Goal: Task Accomplishment & Management: Use online tool/utility

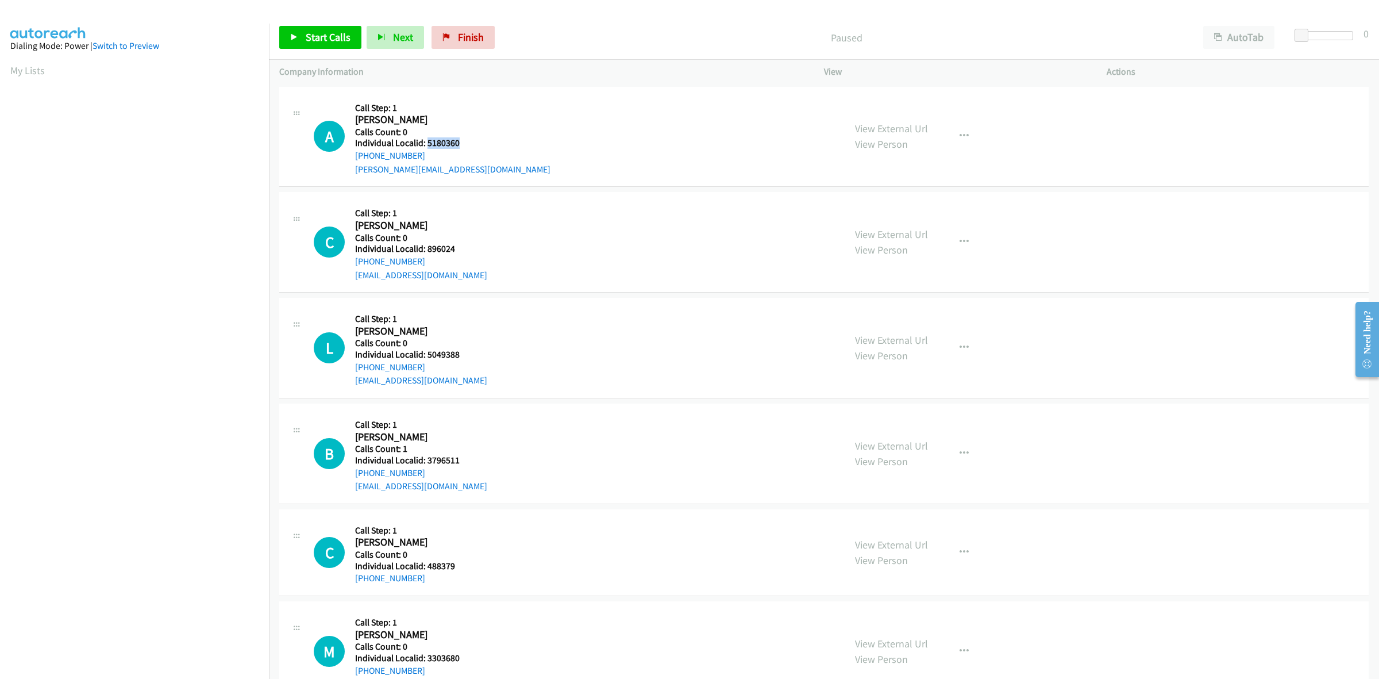
drag, startPoint x: 439, startPoint y: 144, endPoint x: 426, endPoint y: 144, distance: 12.1
click at [426, 144] on h5 "Individual Localid: 5180360" at bounding box center [452, 142] width 195 height 11
copy h5 "5180360"
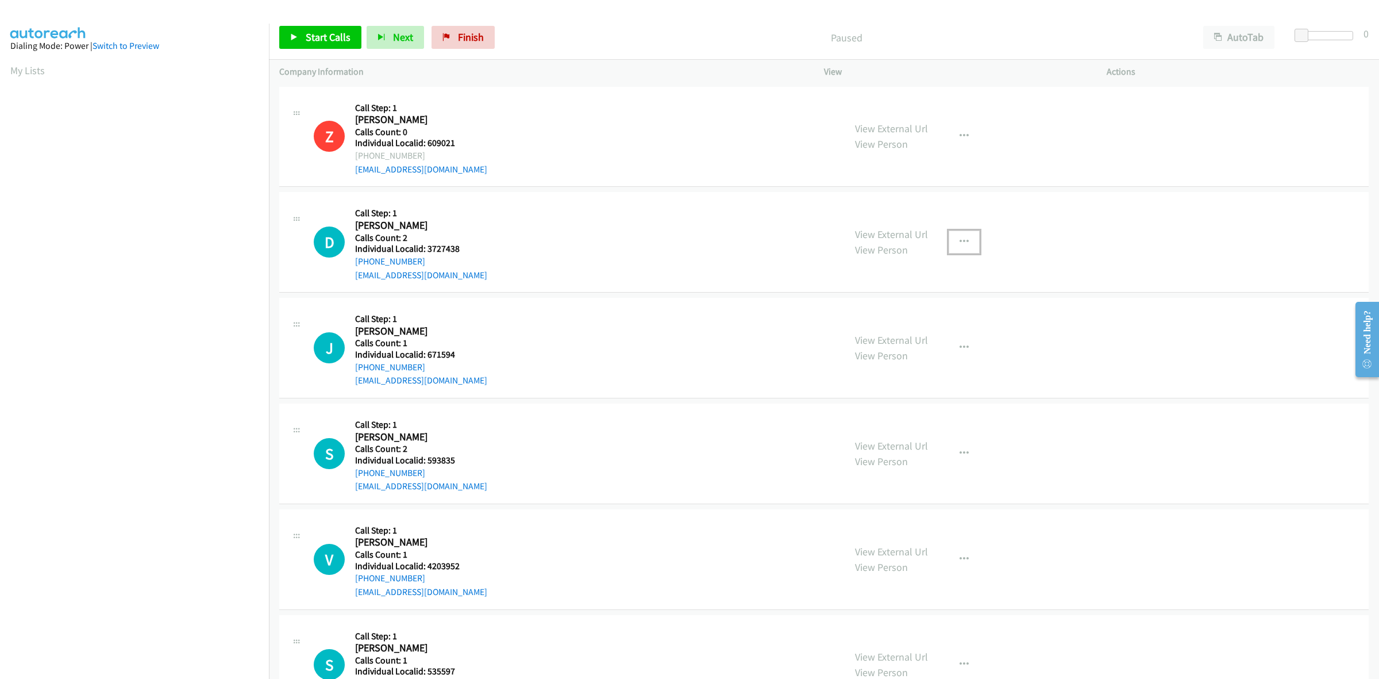
click at [963, 245] on icon "button" at bounding box center [964, 241] width 9 height 9
click at [904, 309] on link "Skip Call" at bounding box center [902, 317] width 153 height 23
click at [961, 346] on icon "button" at bounding box center [964, 347] width 9 height 9
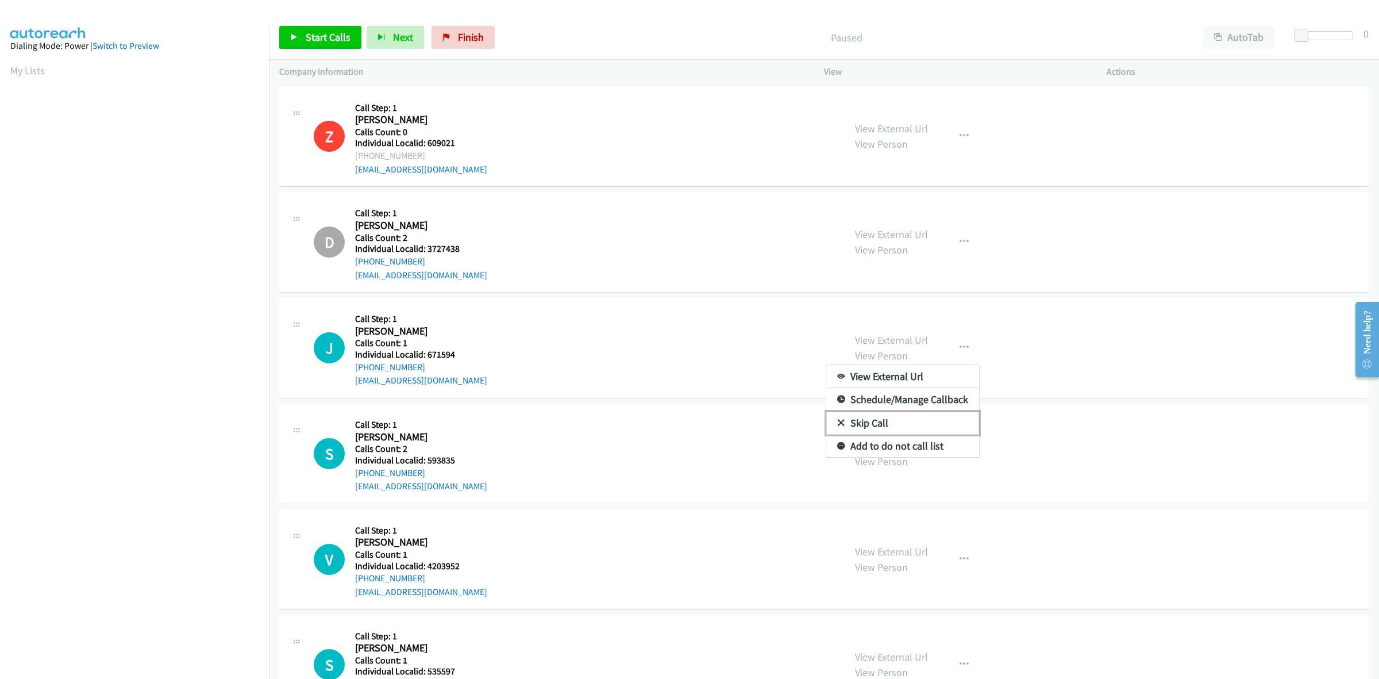
click at [917, 420] on link "Skip Call" at bounding box center [902, 423] width 153 height 23
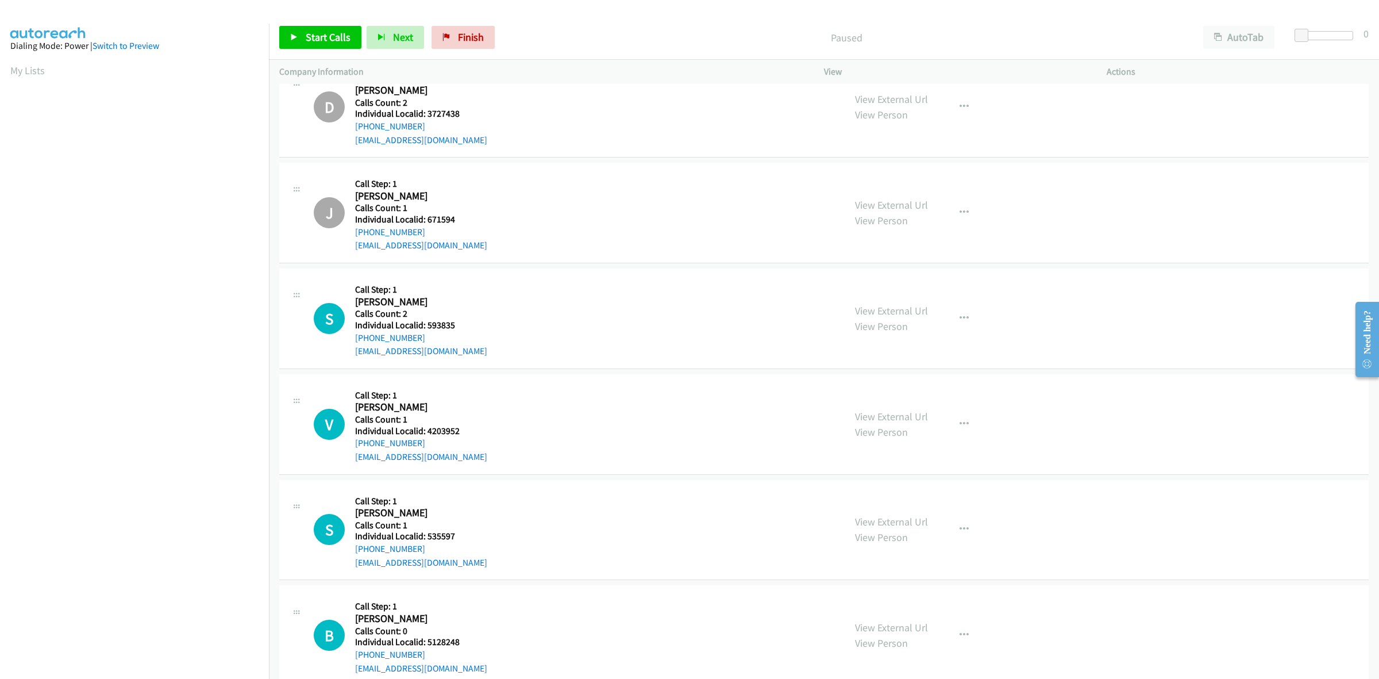
scroll to position [179, 0]
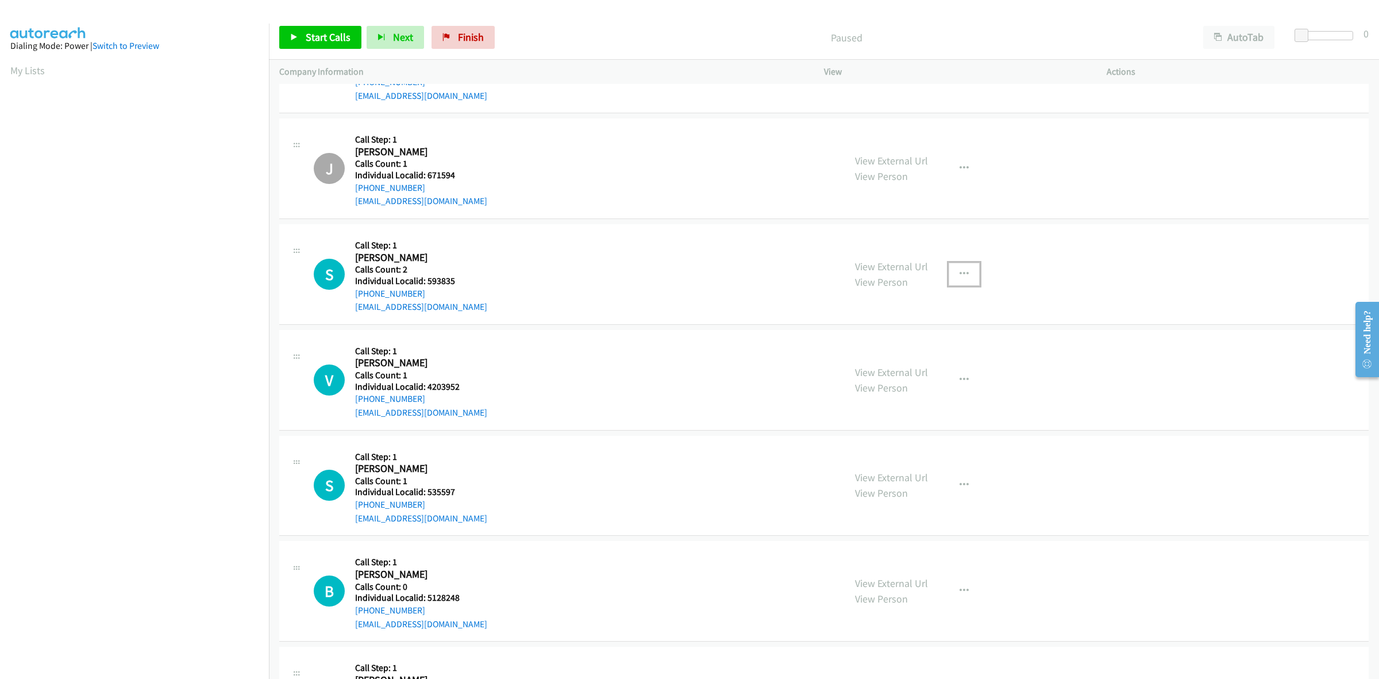
click at [960, 273] on icon "button" at bounding box center [964, 274] width 9 height 9
click at [900, 348] on link "Skip Call" at bounding box center [902, 348] width 153 height 23
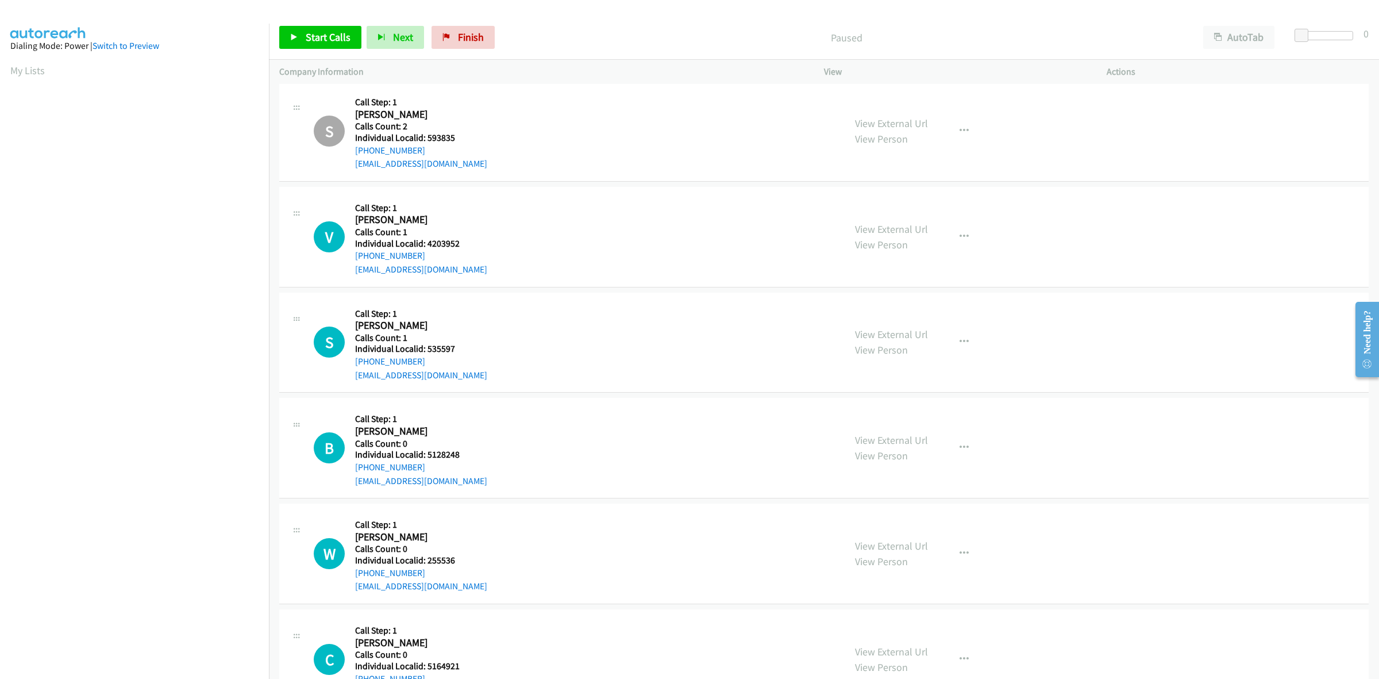
scroll to position [323, 0]
click at [949, 225] on button "button" at bounding box center [964, 236] width 31 height 23
click at [908, 313] on link "Skip Call" at bounding box center [902, 310] width 153 height 23
click at [961, 343] on icon "button" at bounding box center [964, 341] width 9 height 9
click at [879, 418] on link "Skip Call" at bounding box center [902, 416] width 153 height 23
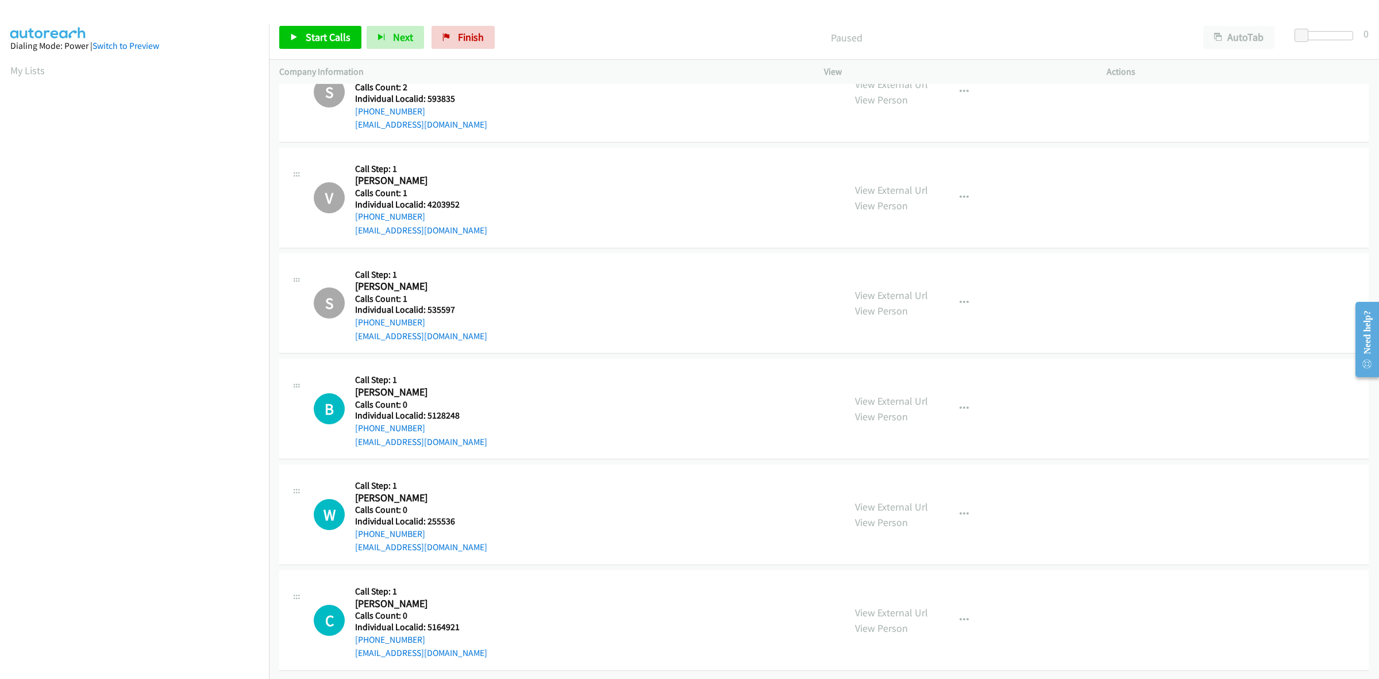
scroll to position [372, 0]
drag, startPoint x: 449, startPoint y: 403, endPoint x: 424, endPoint y: 406, distance: 25.5
click at [424, 410] on h5 "Individual Localid: 5128248" at bounding box center [421, 415] width 132 height 11
copy h5 "5128248"
click at [966, 398] on button "button" at bounding box center [964, 408] width 31 height 23
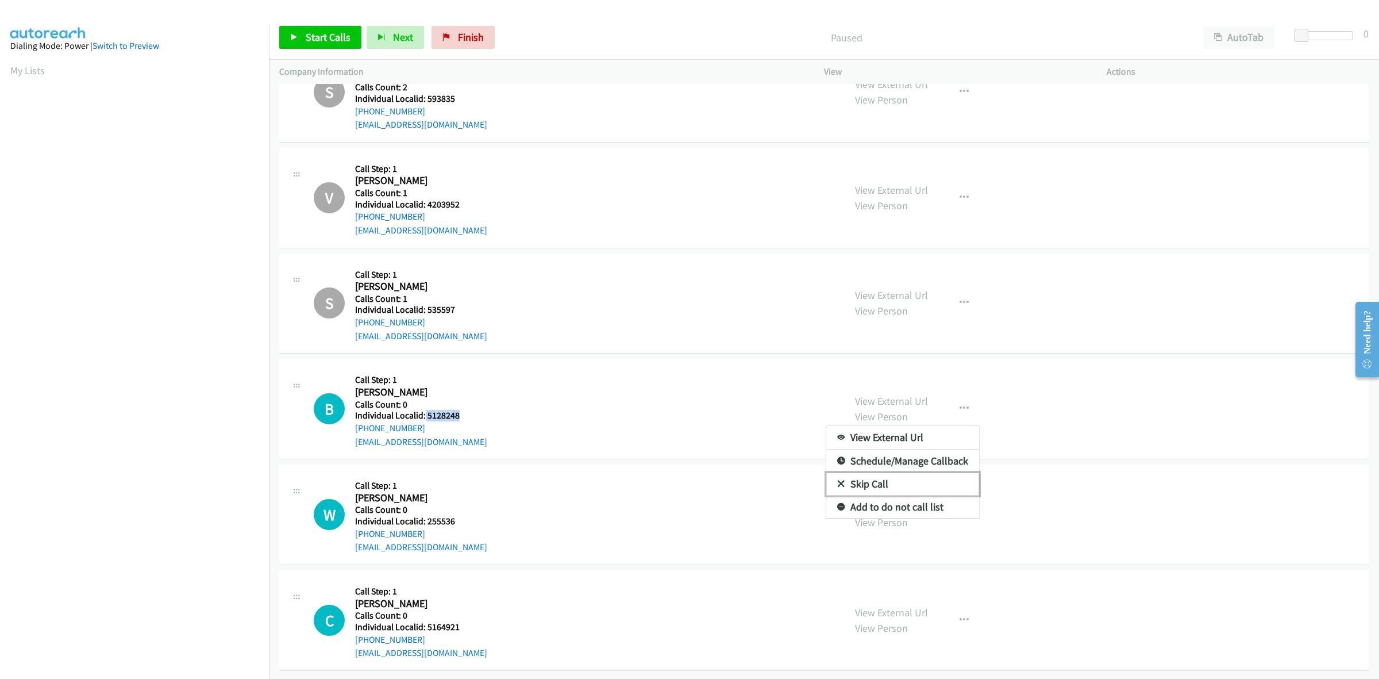
click at [868, 473] on link "Skip Call" at bounding box center [902, 483] width 153 height 23
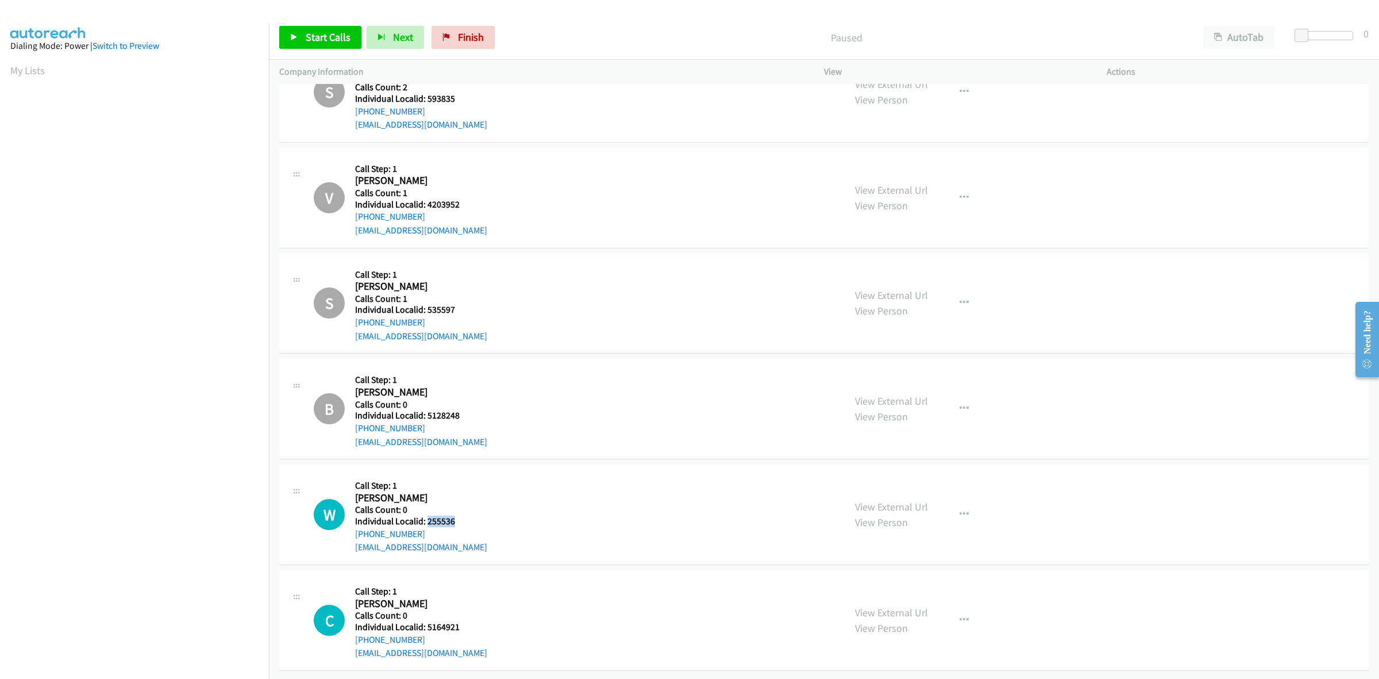
drag, startPoint x: 456, startPoint y: 513, endPoint x: 426, endPoint y: 512, distance: 29.3
click at [426, 516] on h5 "Individual Localid: 255536" at bounding box center [421, 521] width 132 height 11
copy h5 "255536"
click at [960, 510] on icon "button" at bounding box center [964, 514] width 9 height 9
click at [881, 582] on link "Skip Call" at bounding box center [902, 589] width 153 height 23
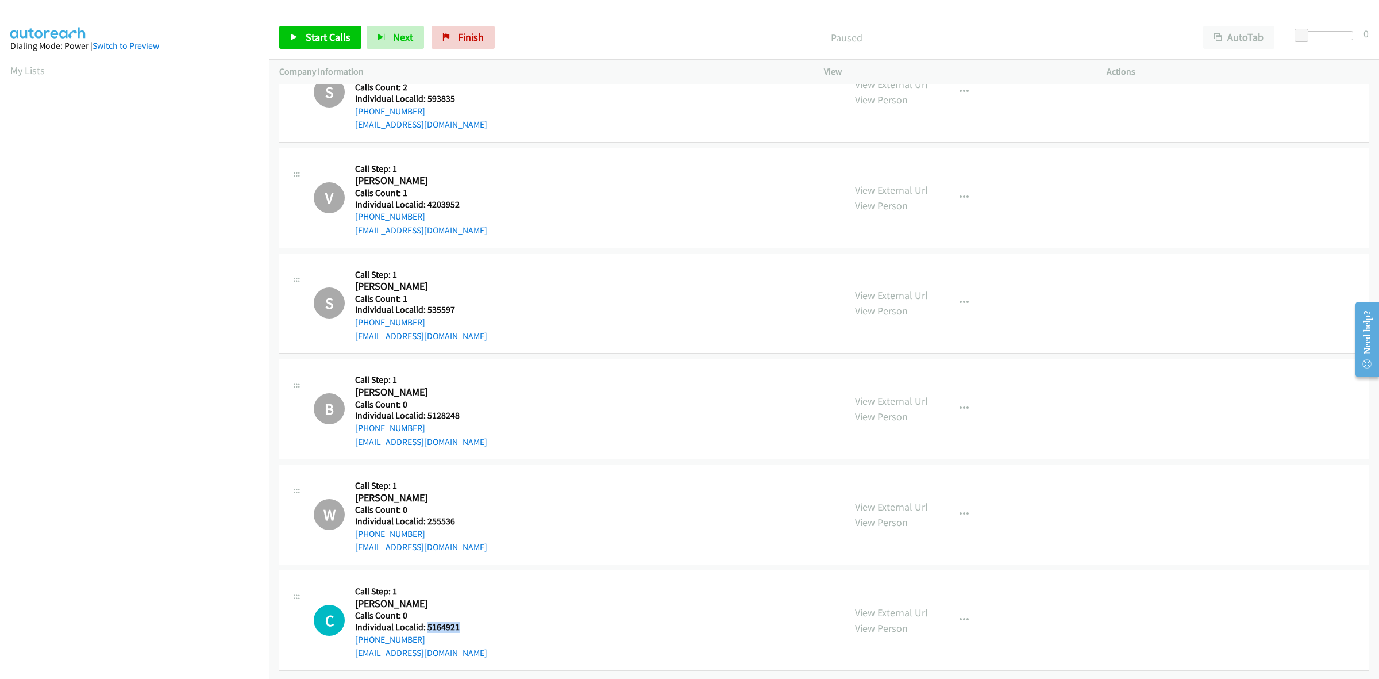
drag, startPoint x: 456, startPoint y: 621, endPoint x: 426, endPoint y: 621, distance: 29.3
click at [426, 621] on h5 "Individual Localid: 5164921" at bounding box center [421, 626] width 132 height 11
copy h5 "5164921"
click at [961, 616] on icon "button" at bounding box center [964, 620] width 9 height 9
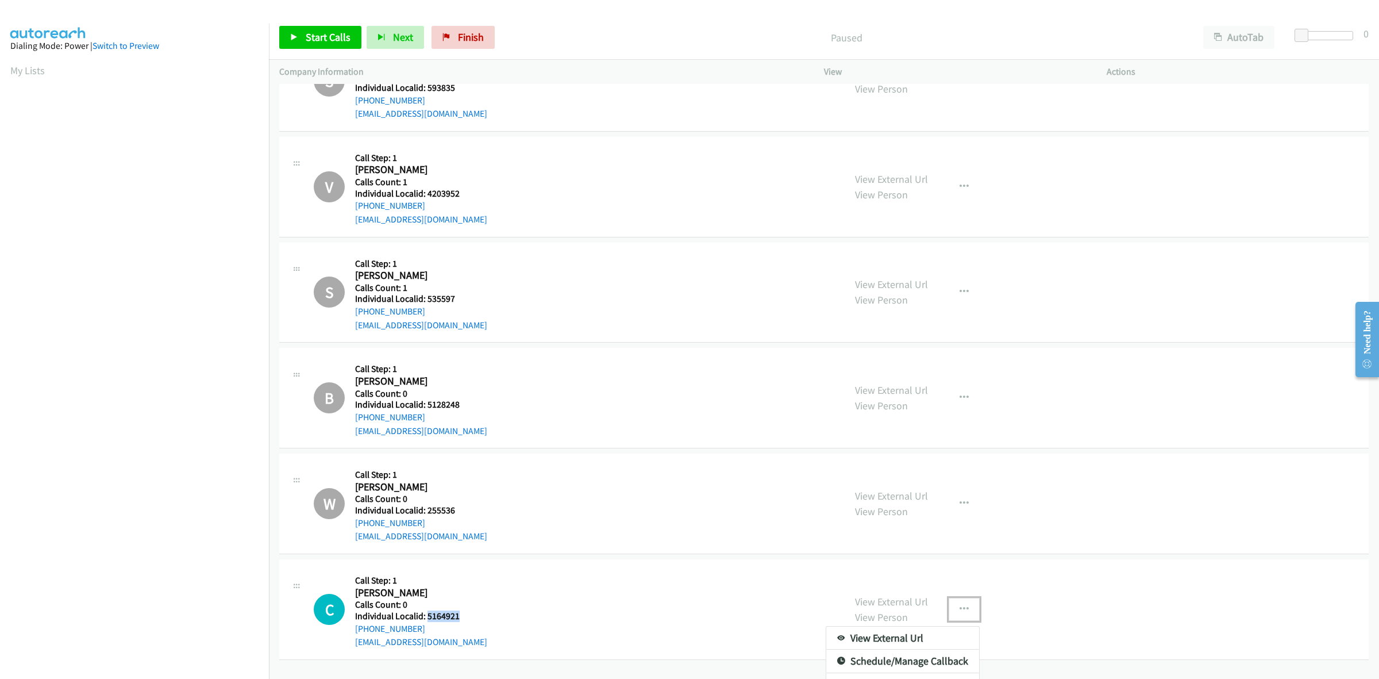
scroll to position [426, 0]
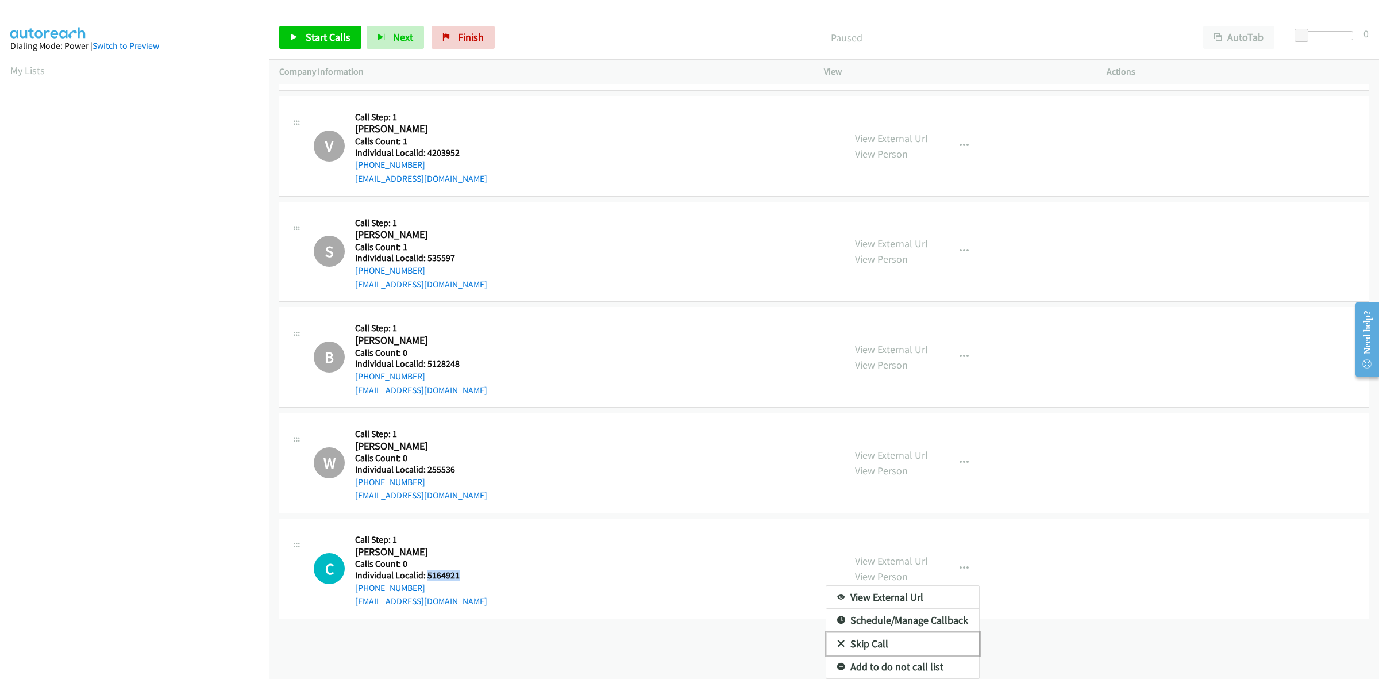
click at [859, 633] on link "Skip Call" at bounding box center [902, 643] width 153 height 23
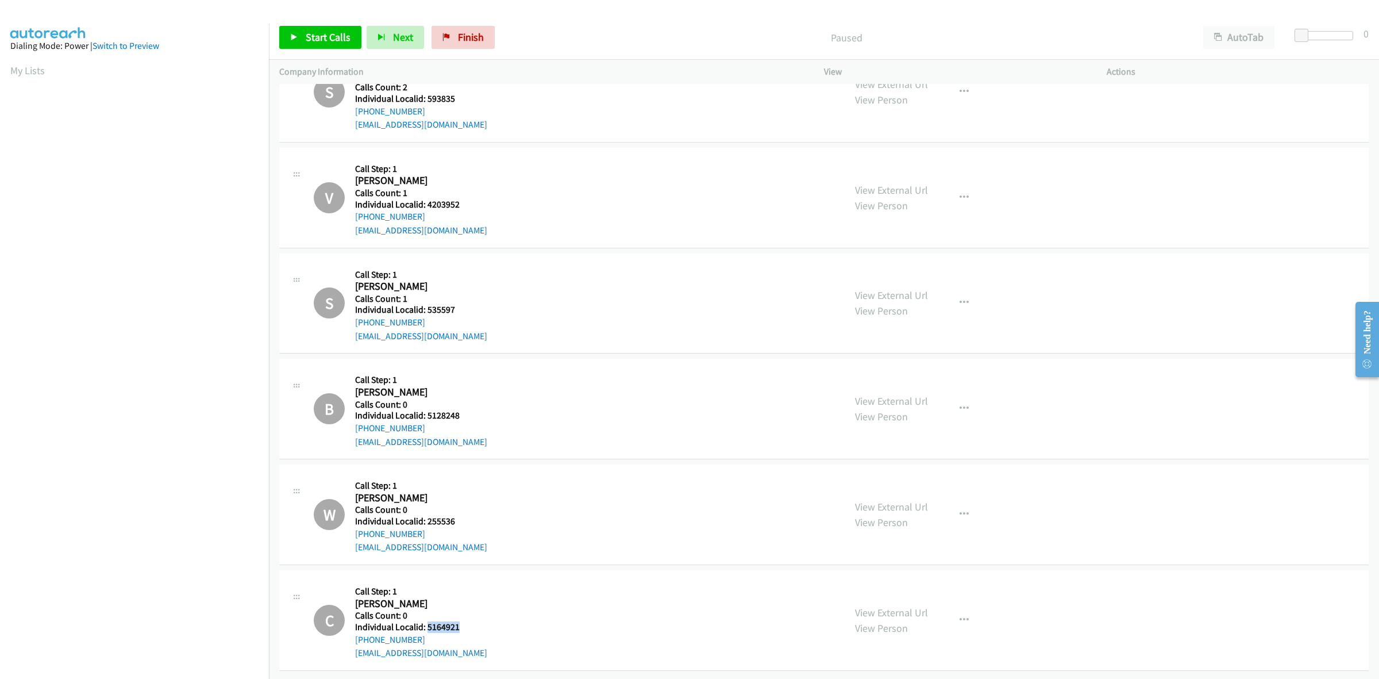
scroll to position [409, 0]
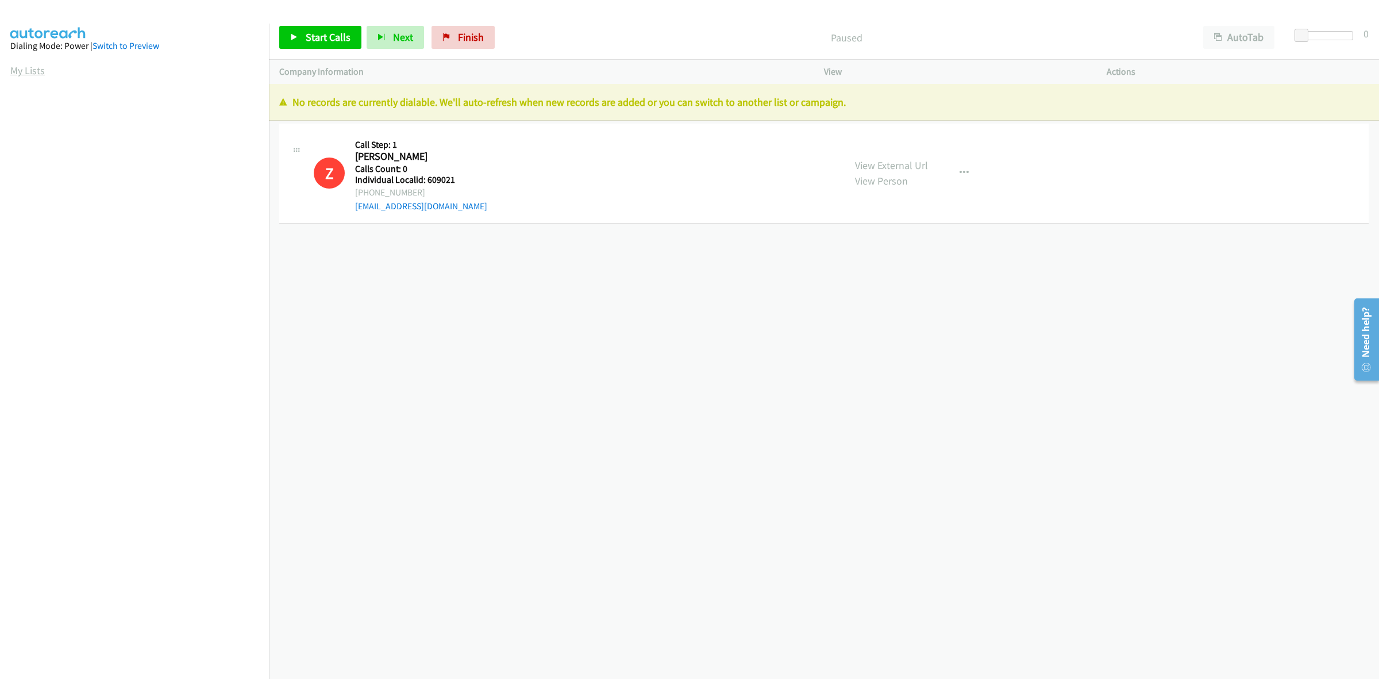
click at [21, 67] on link "My Lists" at bounding box center [27, 70] width 34 height 13
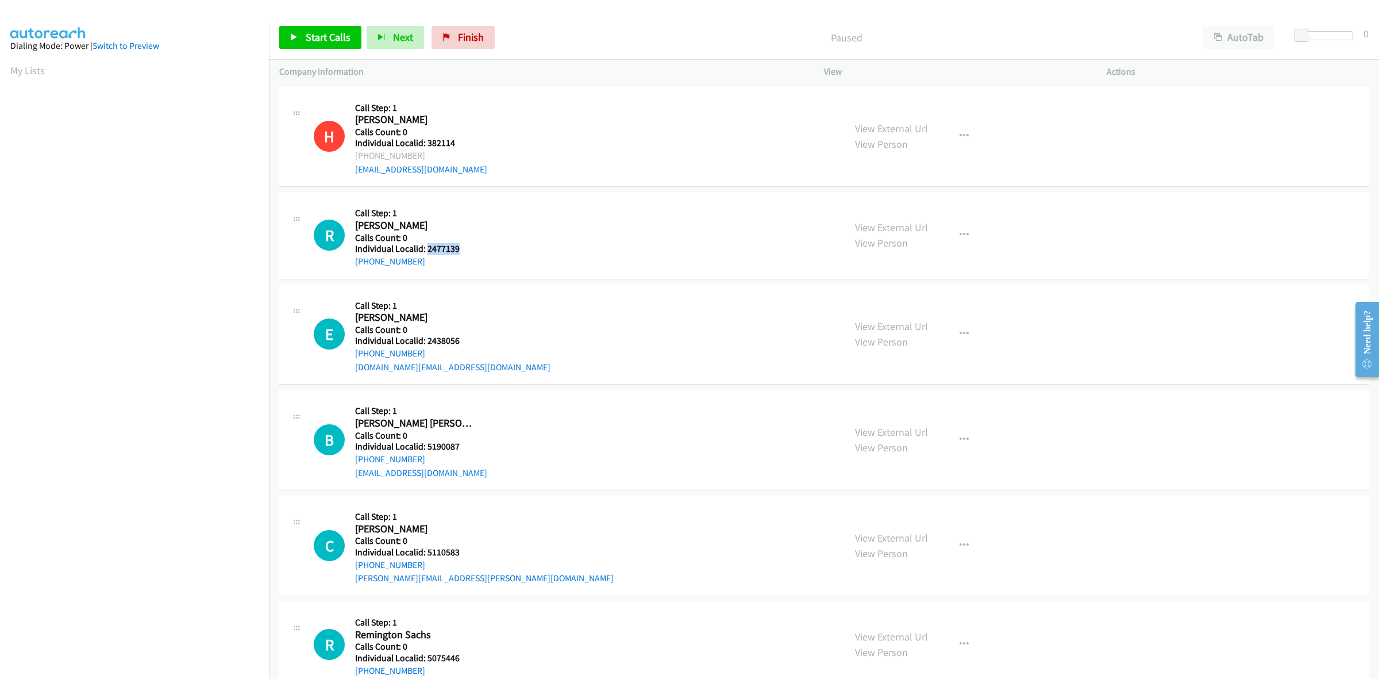
drag, startPoint x: 460, startPoint y: 251, endPoint x: 426, endPoint y: 253, distance: 34.0
click at [426, 253] on h5 "Individual Localid: 2477139" at bounding box center [413, 248] width 117 height 11
copy h5 "2477139"
click at [421, 259] on div "+1 904-210-6963" at bounding box center [413, 262] width 117 height 14
drag, startPoint x: 453, startPoint y: 251, endPoint x: 426, endPoint y: 249, distance: 26.5
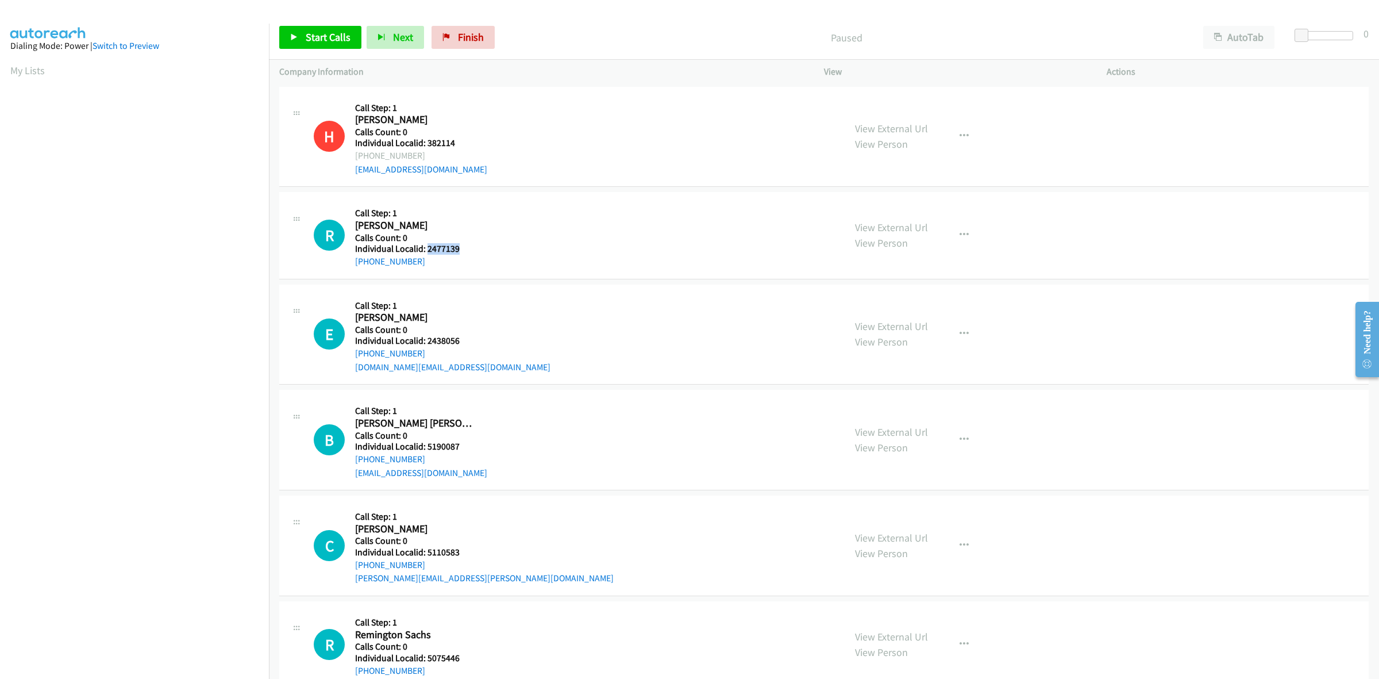
click at [426, 249] on div "R Callback Scheduled Call Step: 1 Roy Allen America/New_York Calls Count: 0 Ind…" at bounding box center [574, 235] width 521 height 66
copy h5 "2477139"
click at [960, 236] on icon "button" at bounding box center [964, 234] width 9 height 9
click at [900, 305] on link "Skip Call" at bounding box center [902, 310] width 153 height 23
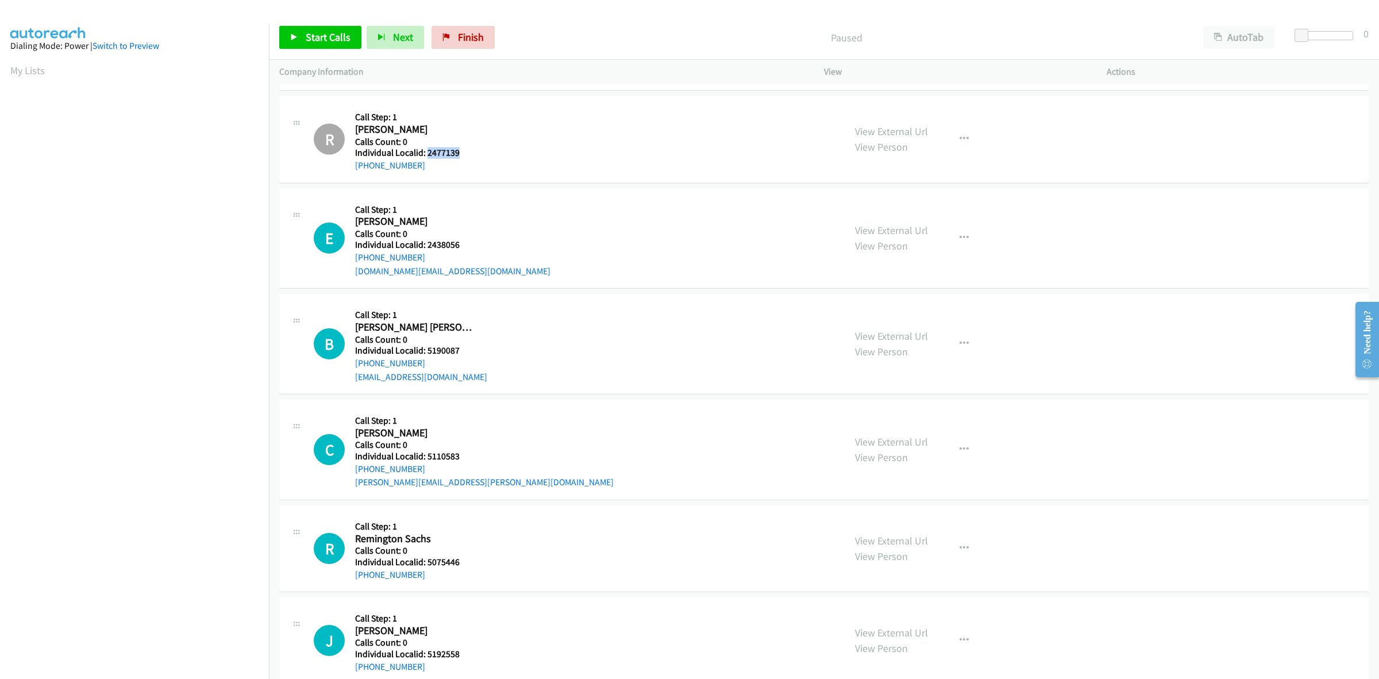
scroll to position [107, 0]
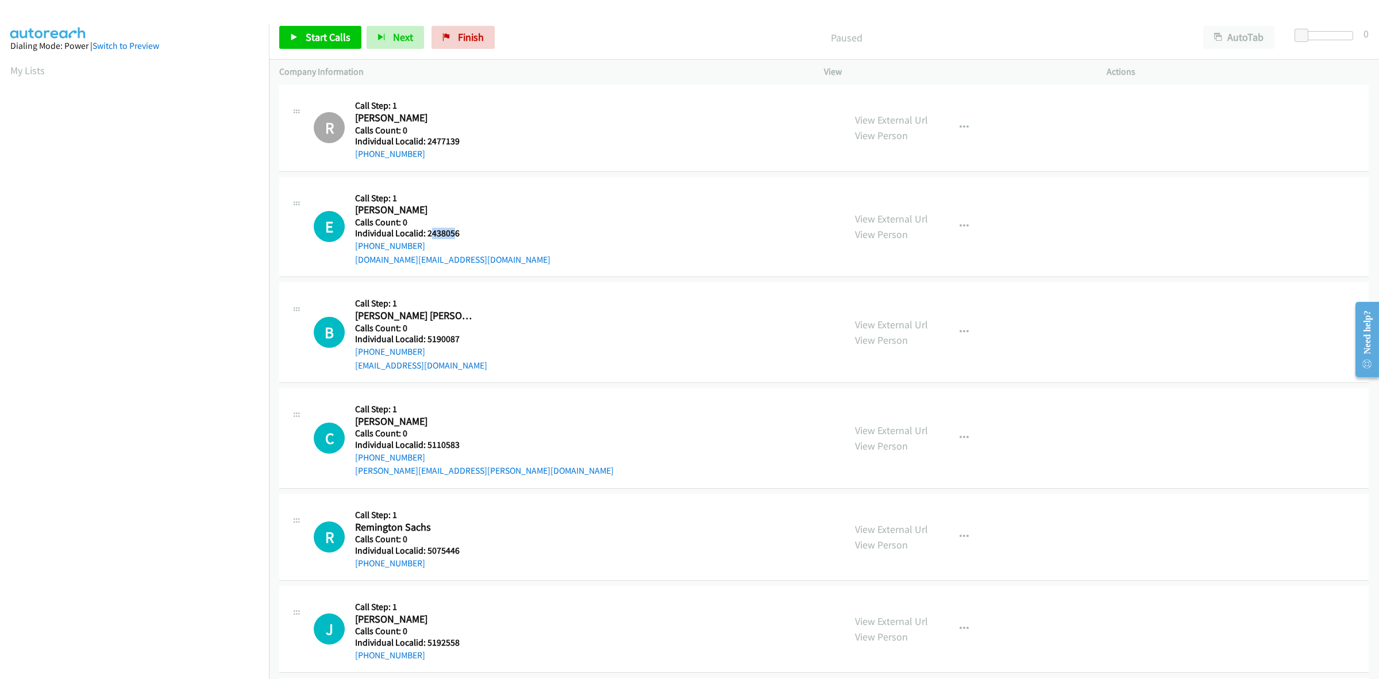
drag, startPoint x: 455, startPoint y: 229, endPoint x: 432, endPoint y: 230, distance: 23.0
click at [432, 230] on h5 "Individual Localid: 2438056" at bounding box center [452, 233] width 195 height 11
click at [475, 233] on div "E Callback Scheduled Call Step: 1 Elliott Tuey America/Chicago Calls Count: 0 I…" at bounding box center [574, 226] width 521 height 79
drag, startPoint x: 447, startPoint y: 234, endPoint x: 426, endPoint y: 236, distance: 20.8
click at [426, 236] on h5 "Individual Localid: 2438056" at bounding box center [452, 233] width 195 height 11
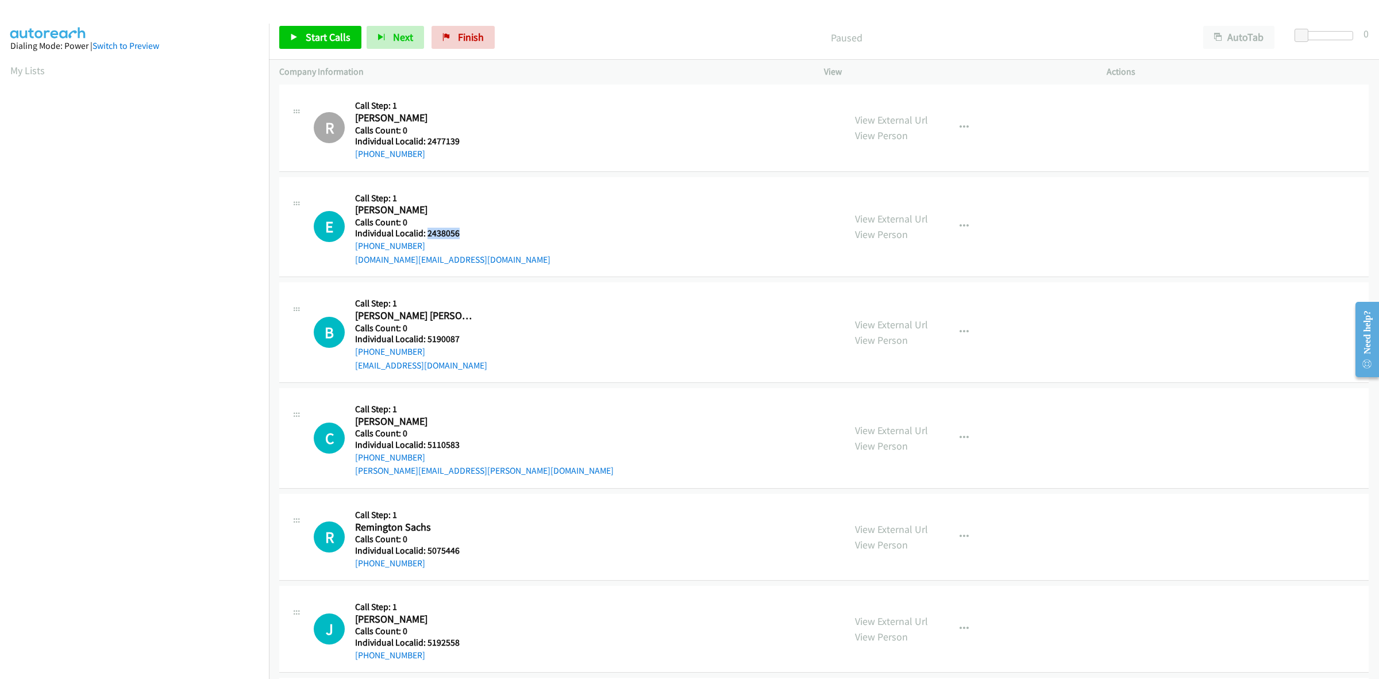
copy h5 "2438056"
click at [586, 225] on div "E Callback Scheduled Call Step: 1 Elliott Tuey America/Chicago Calls Count: 0 I…" at bounding box center [574, 226] width 521 height 79
drag, startPoint x: 461, startPoint y: 234, endPoint x: 428, endPoint y: 236, distance: 32.8
click at [428, 236] on h5 "Individual Localid: 2438056" at bounding box center [452, 233] width 195 height 11
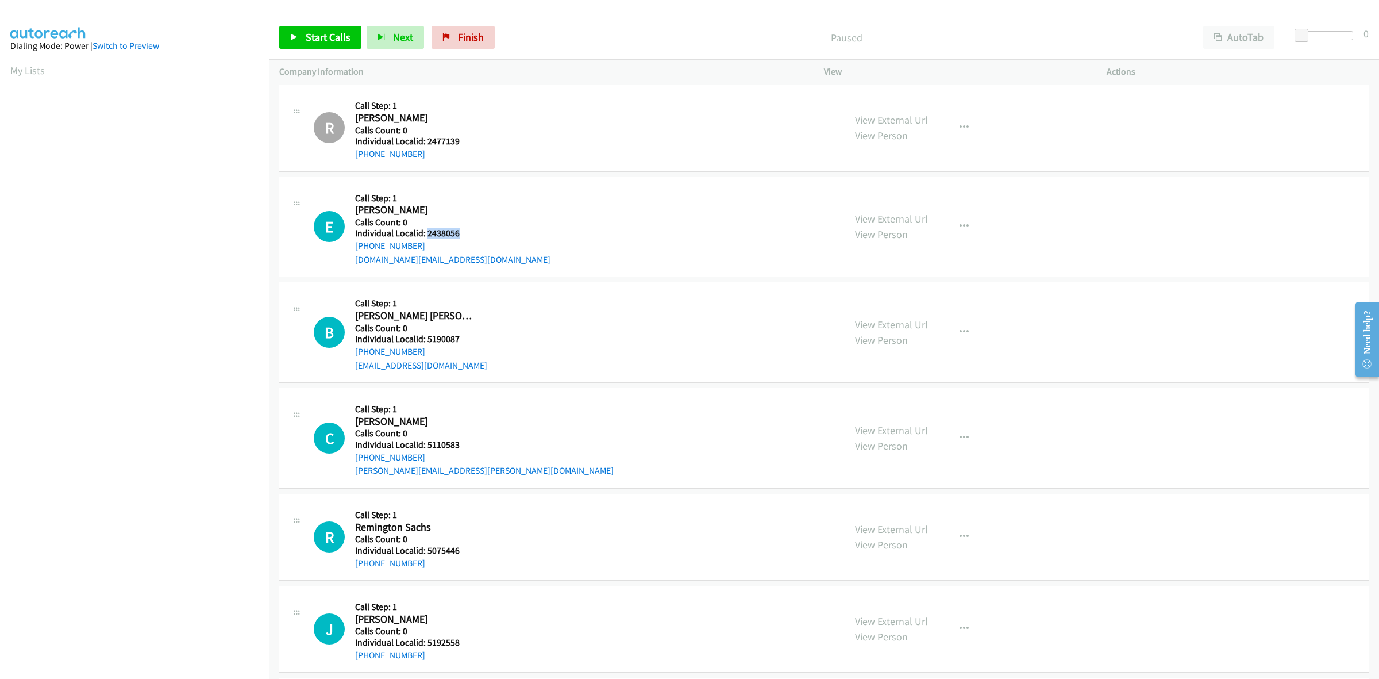
copy h5 "2438056"
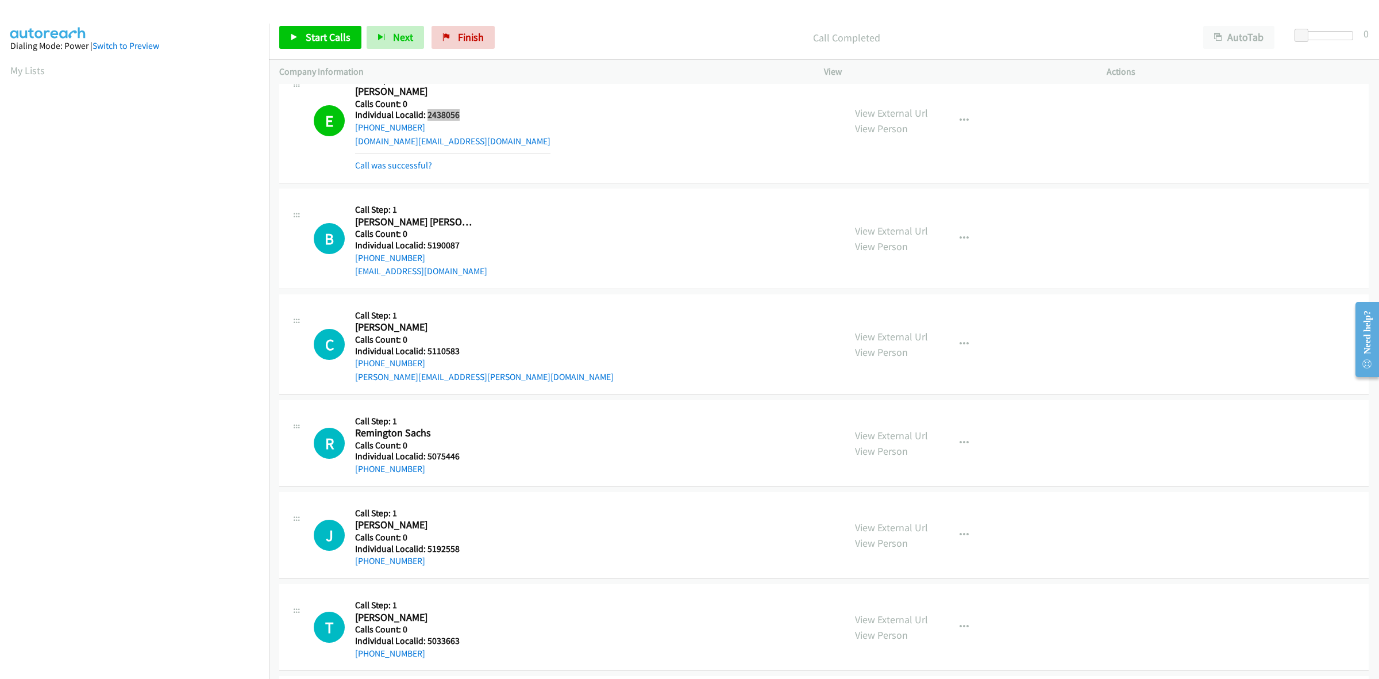
scroll to position [233, 0]
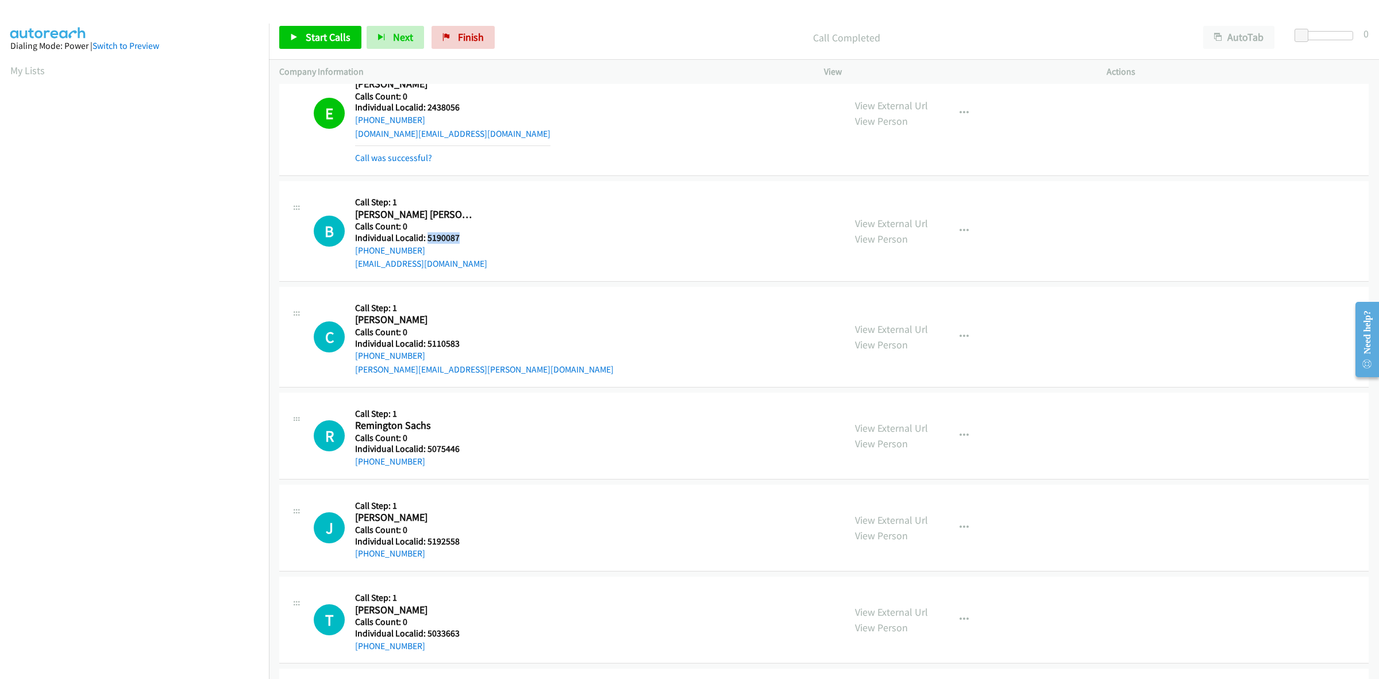
drag, startPoint x: 448, startPoint y: 234, endPoint x: 426, endPoint y: 237, distance: 22.0
click at [426, 237] on h5 "Individual Localid: 5190087" at bounding box center [421, 237] width 132 height 11
copy h5 "5190087"
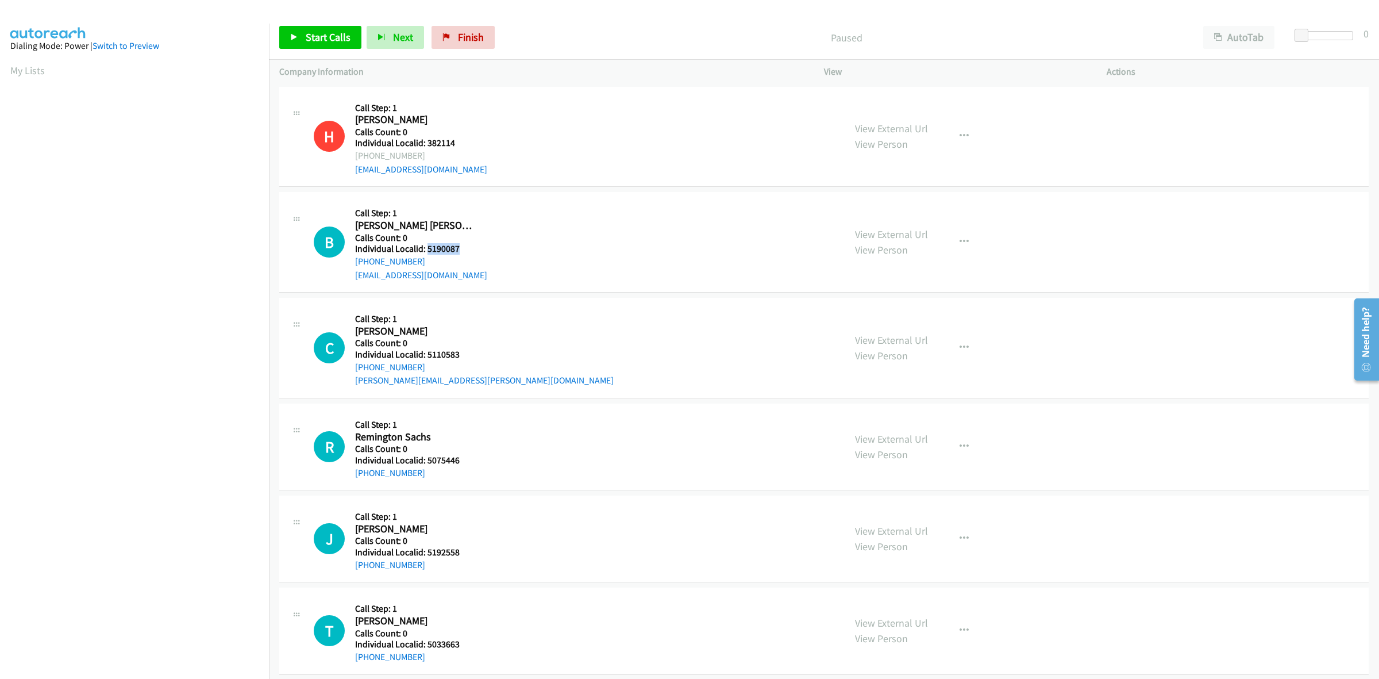
drag, startPoint x: 458, startPoint y: 245, endPoint x: 426, endPoint y: 243, distance: 32.3
click at [426, 243] on h5 "Individual Localid: 5190087" at bounding box center [421, 248] width 132 height 11
copy h5 "5190087"
click at [949, 233] on button "button" at bounding box center [964, 241] width 31 height 23
click at [871, 314] on link "Skip Call" at bounding box center [902, 317] width 153 height 23
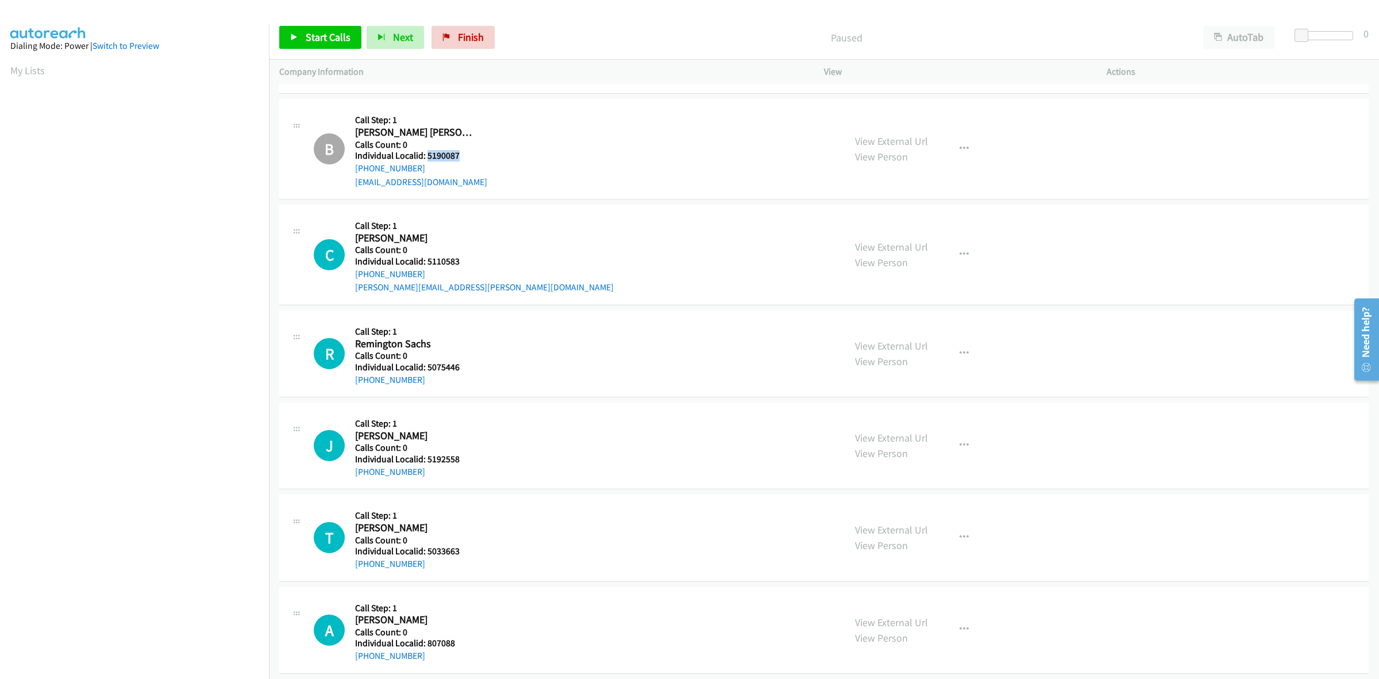
scroll to position [107, 0]
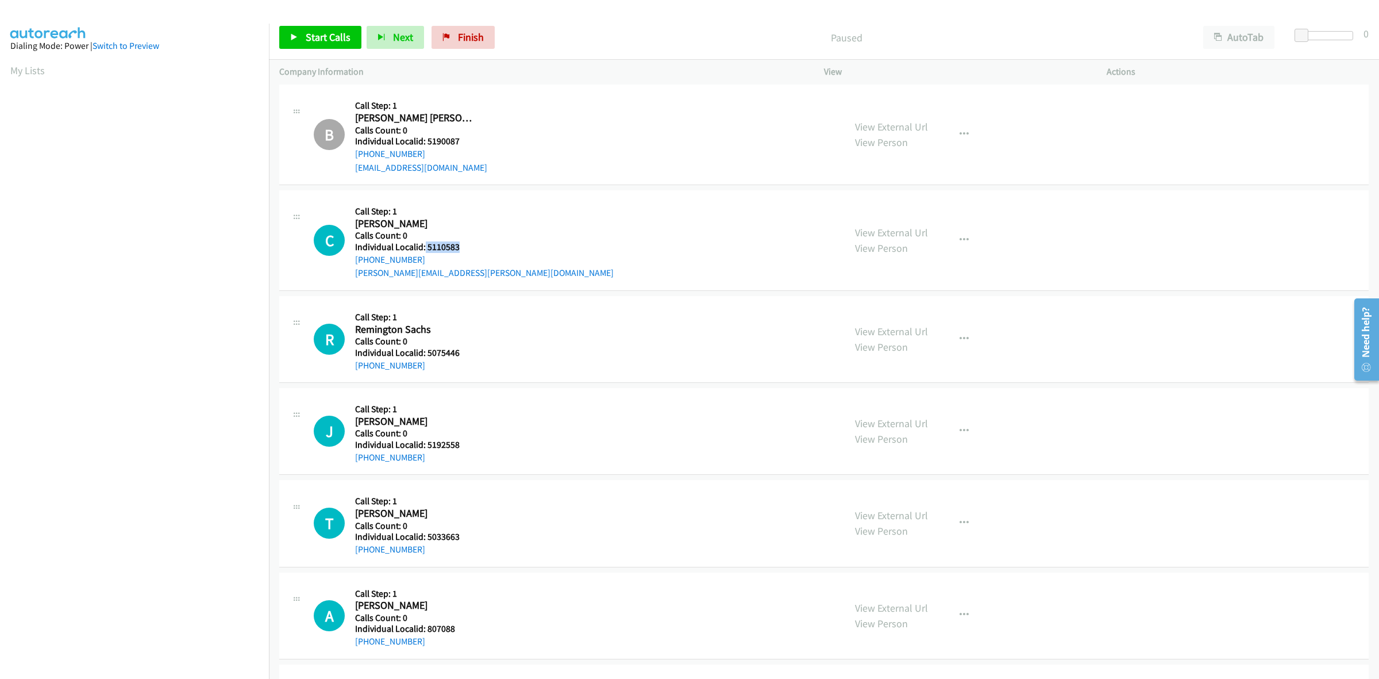
drag, startPoint x: 460, startPoint y: 247, endPoint x: 424, endPoint y: 243, distance: 37.0
click at [424, 243] on h5 "Individual Localid: 5110583" at bounding box center [484, 246] width 259 height 11
copy h5 "5110583"
click at [605, 201] on div "C Callback Scheduled Call Step: 1 Cameron Brewer America/New_York Calls Count: …" at bounding box center [574, 240] width 521 height 79
